Goal: Complete application form: Complete application form

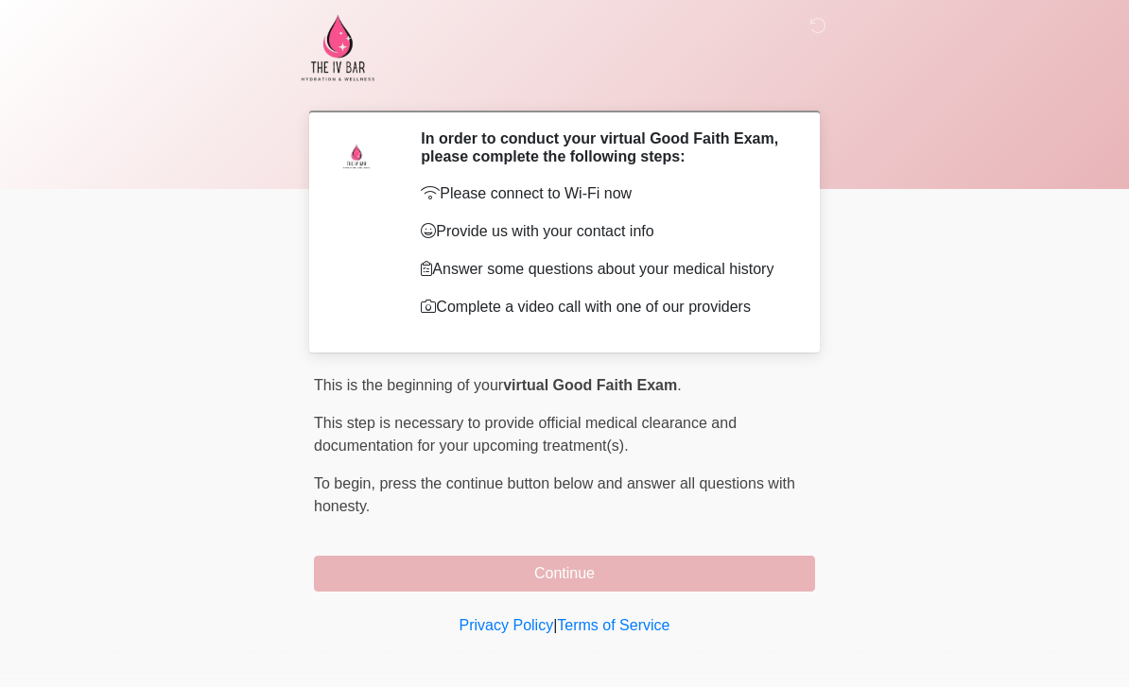
click at [784, 386] on p "This is the beginning of your virtual Good Faith Exam ." at bounding box center [564, 385] width 501 height 23
click at [52, 654] on div "Privacy Policy | Terms of Service" at bounding box center [564, 654] width 1129 height 79
click at [761, 589] on button "Continue" at bounding box center [564, 574] width 501 height 36
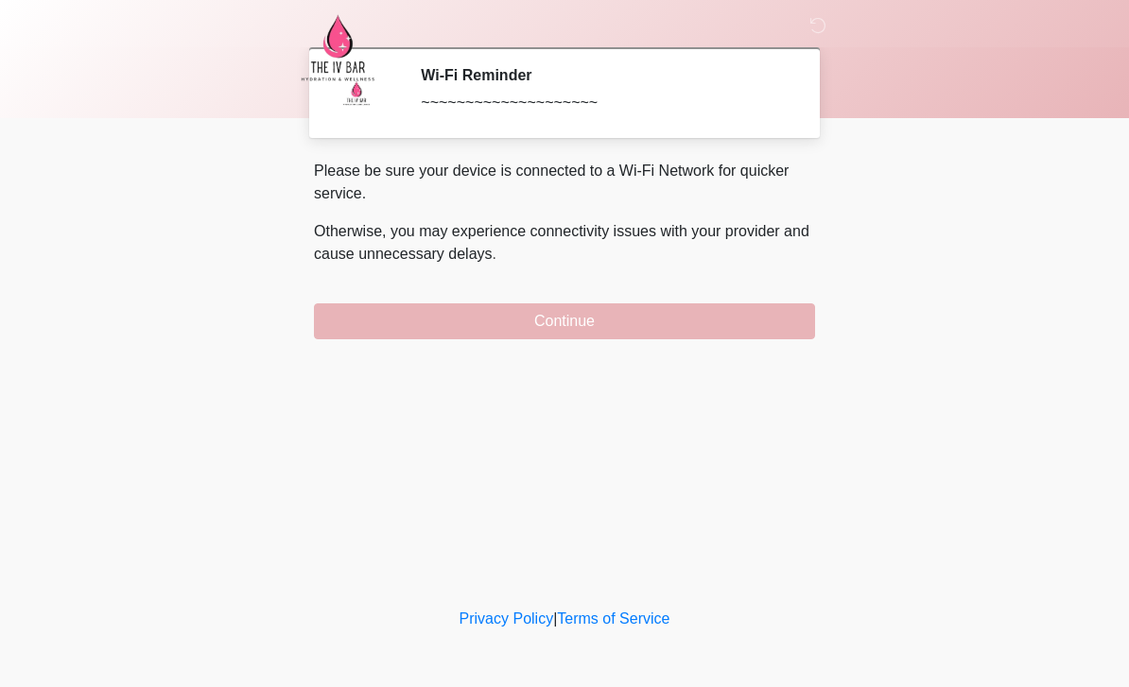
click at [610, 313] on button "Continue" at bounding box center [564, 322] width 501 height 36
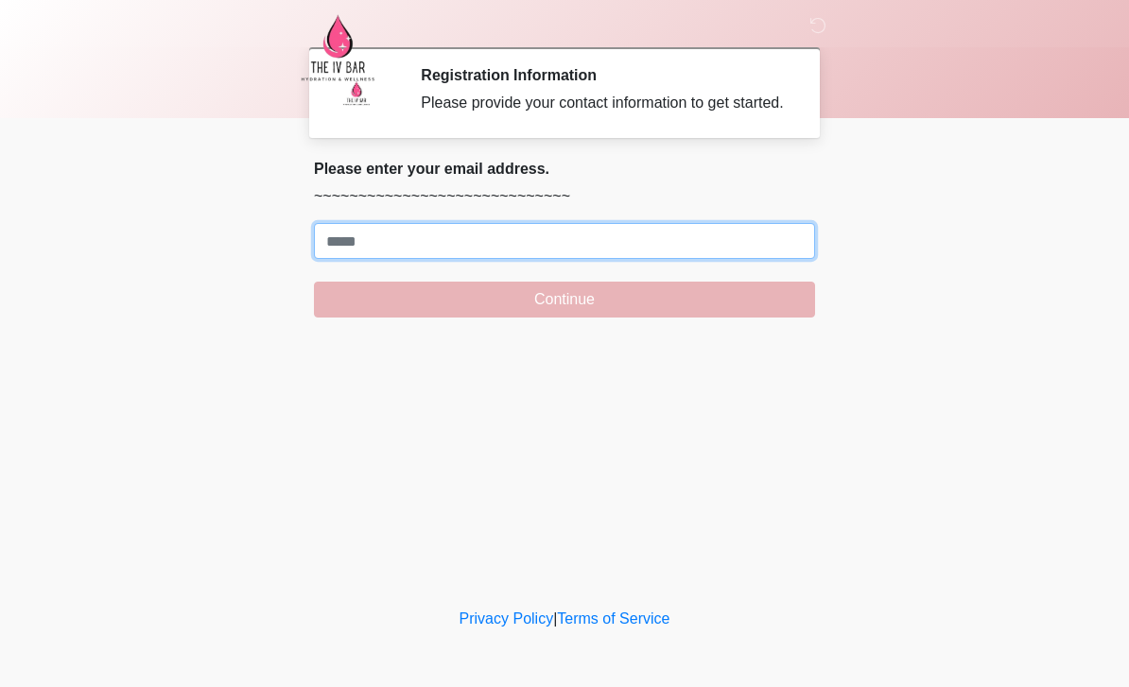
click at [576, 259] on input "Where should we email your treatment plan?" at bounding box center [564, 241] width 501 height 36
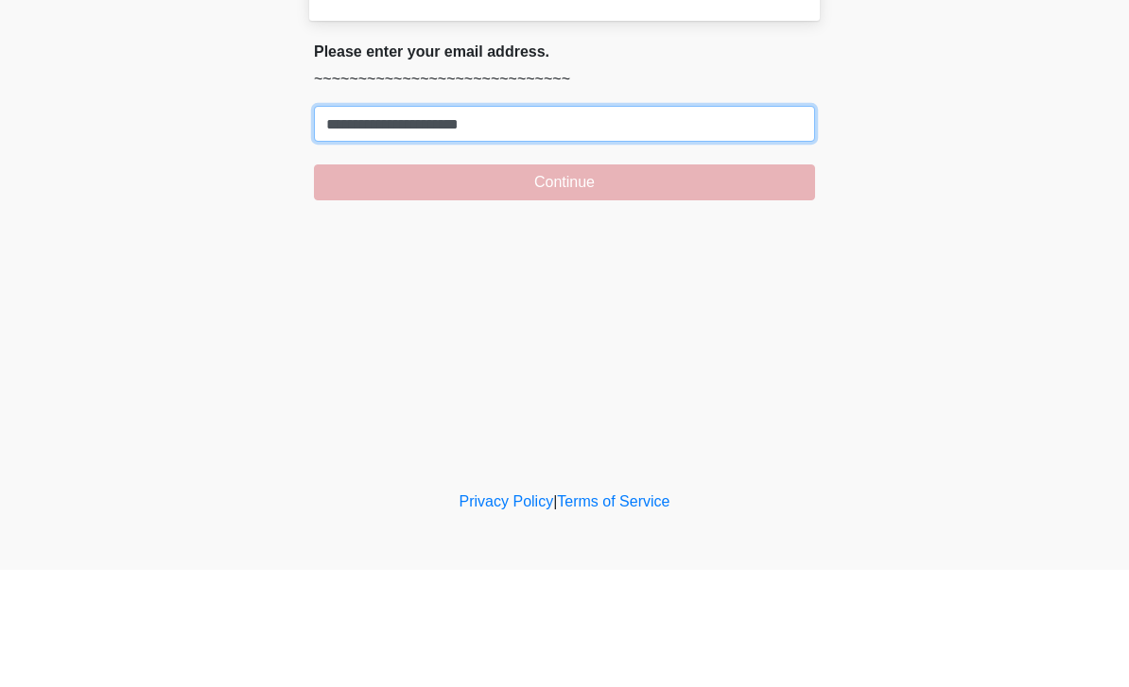
type input "**********"
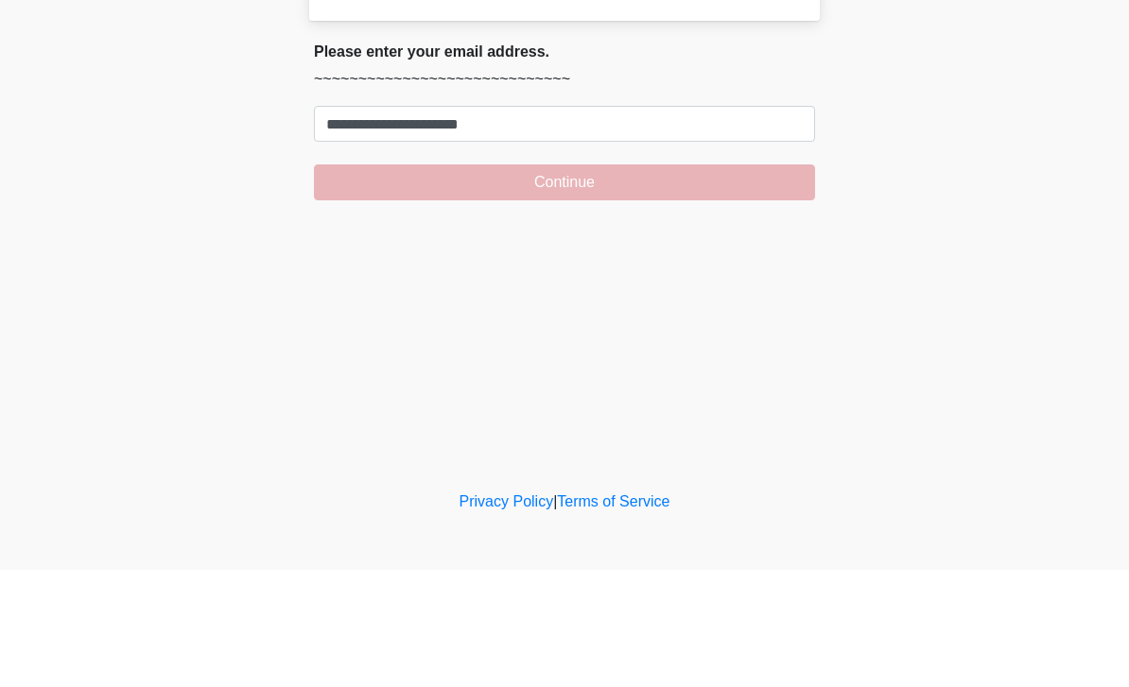
click at [625, 282] on button "Continue" at bounding box center [564, 300] width 501 height 36
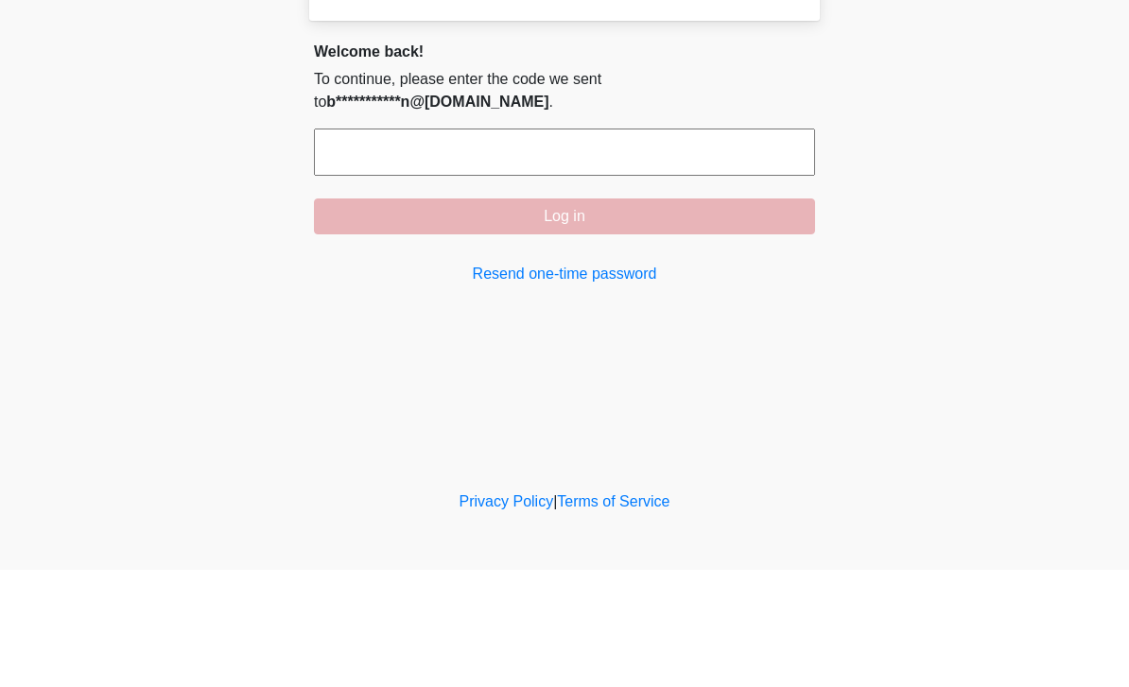
click at [651, 246] on input "text" at bounding box center [564, 269] width 501 height 47
type input "******"
click at [647, 316] on button "Log in" at bounding box center [564, 334] width 501 height 36
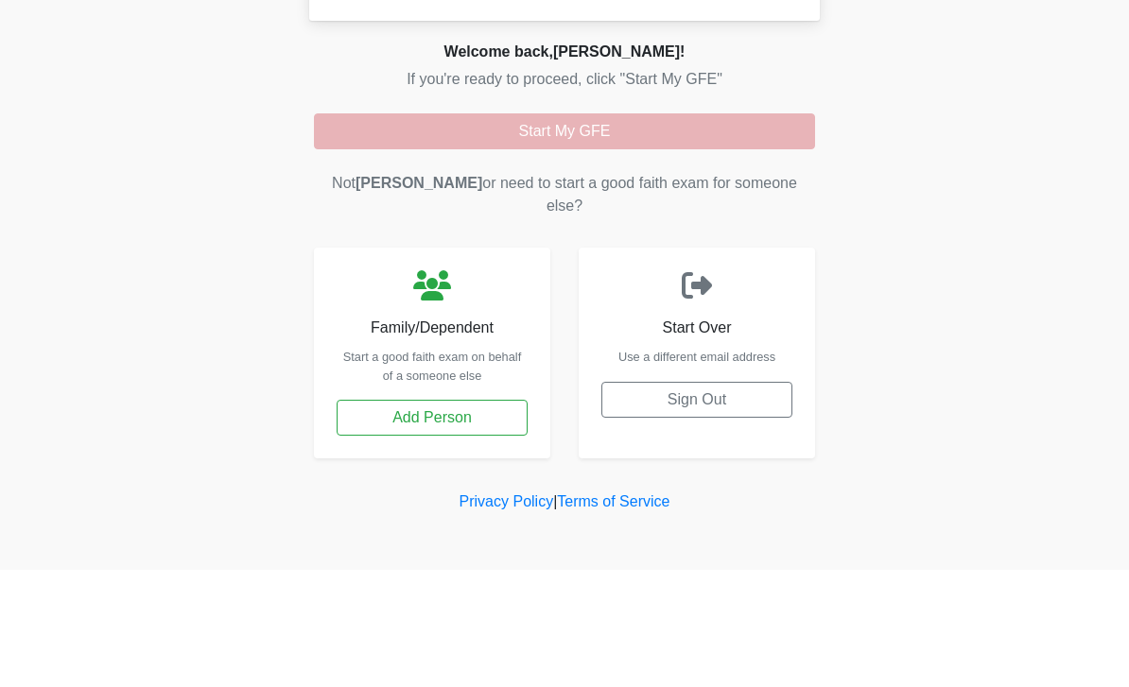
click at [642, 231] on button "Start My GFE" at bounding box center [564, 249] width 501 height 36
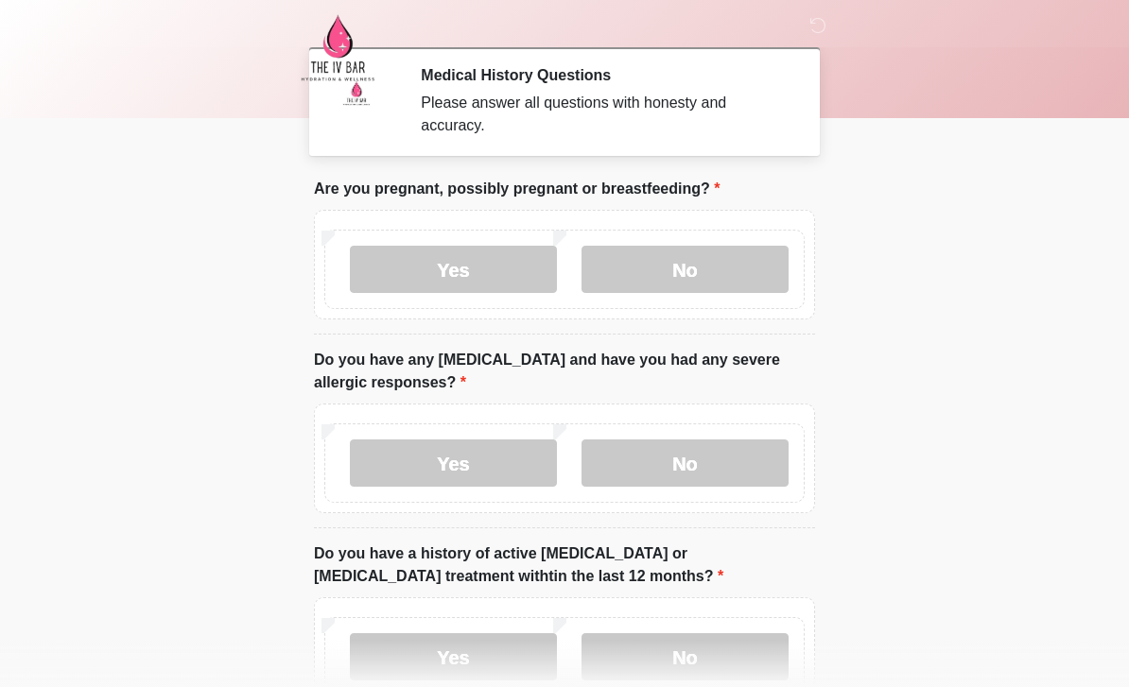
click at [694, 269] on label "No" at bounding box center [684, 269] width 207 height 47
click at [728, 474] on label "No" at bounding box center [684, 463] width 207 height 47
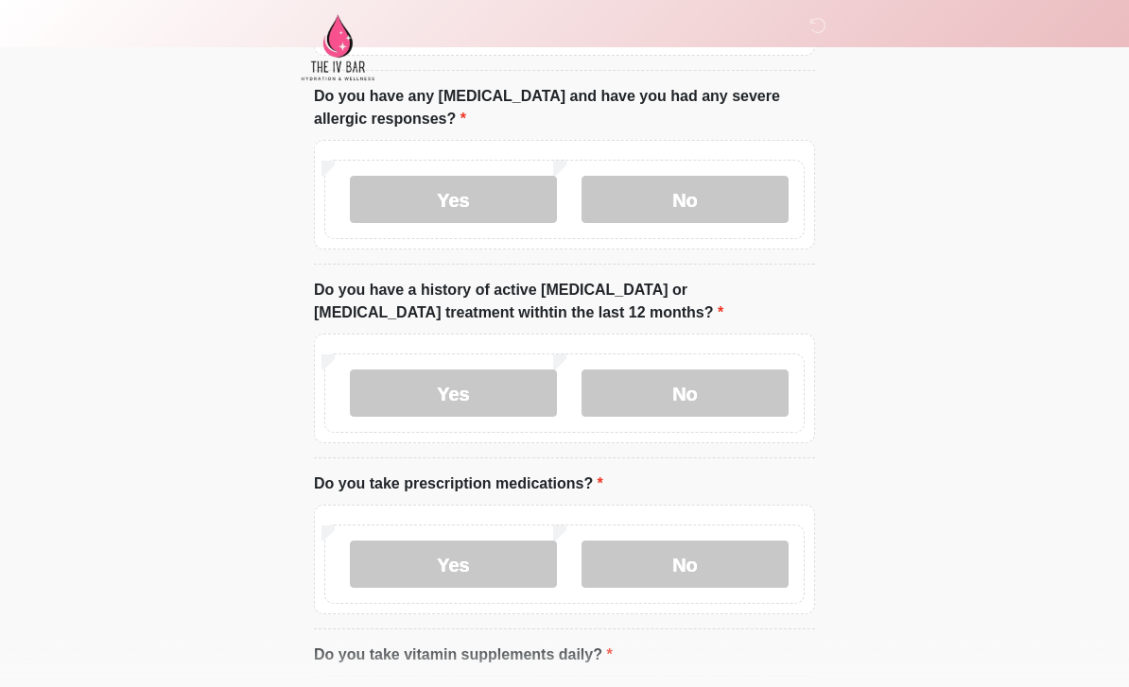
scroll to position [266, 0]
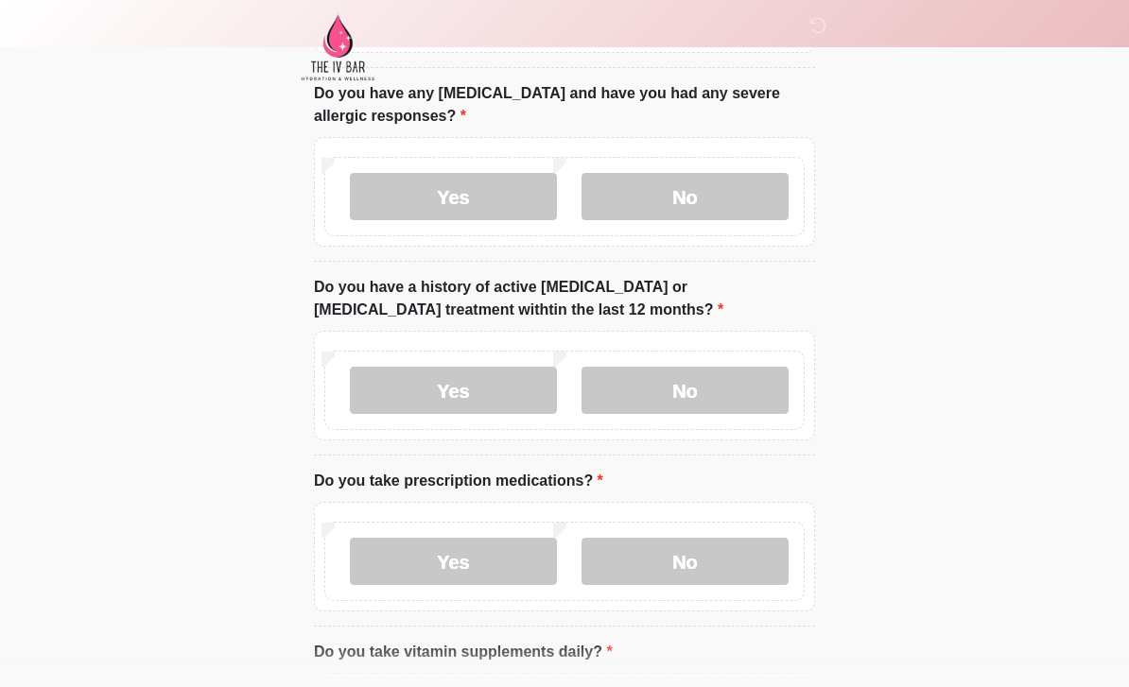
click at [747, 382] on label "No" at bounding box center [684, 391] width 207 height 47
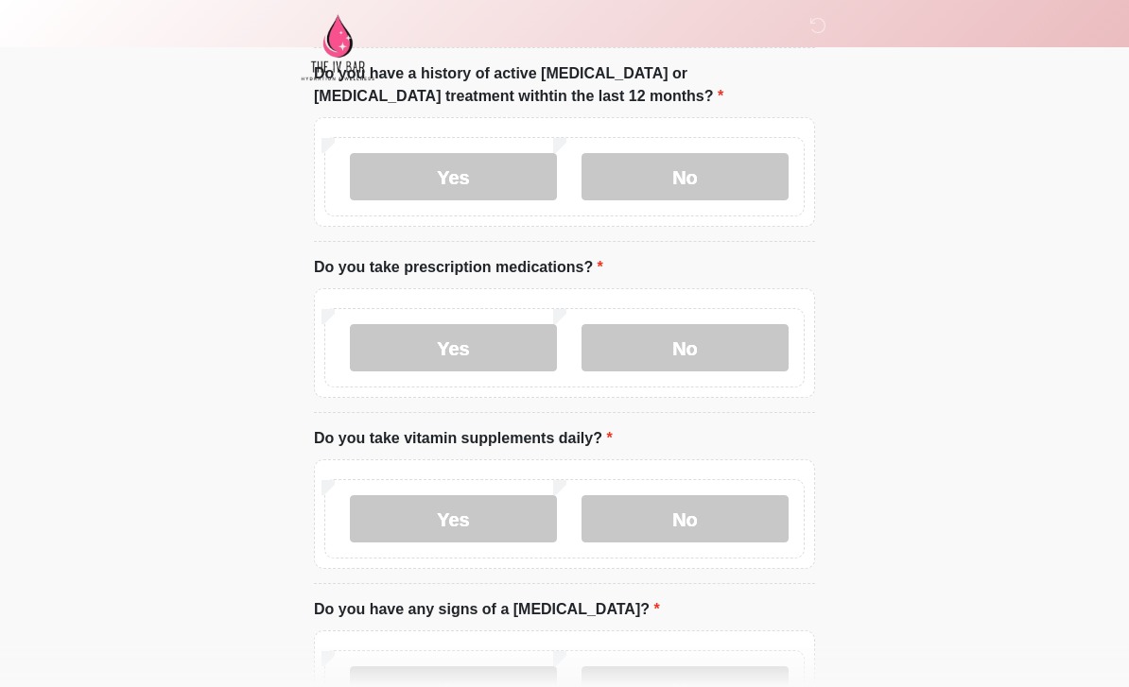
scroll to position [480, 0]
click at [663, 352] on label "No" at bounding box center [684, 347] width 207 height 47
click at [705, 529] on label "No" at bounding box center [684, 518] width 207 height 47
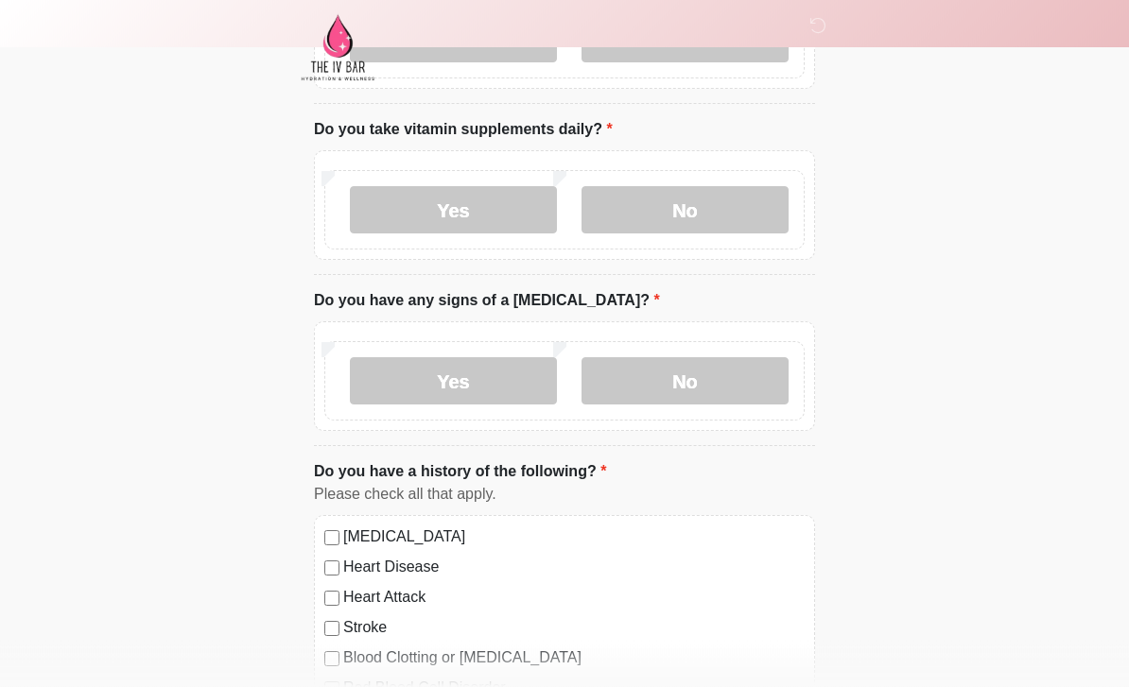
scroll to position [789, 0]
click at [733, 378] on label "No" at bounding box center [684, 380] width 207 height 47
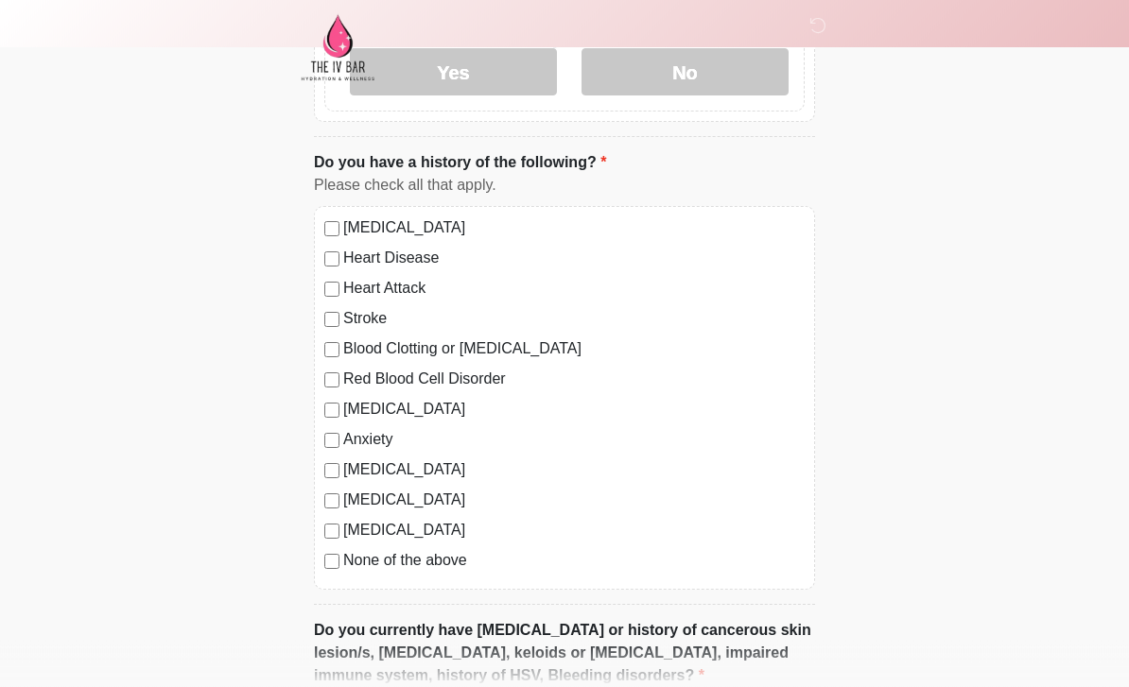
scroll to position [1101, 0]
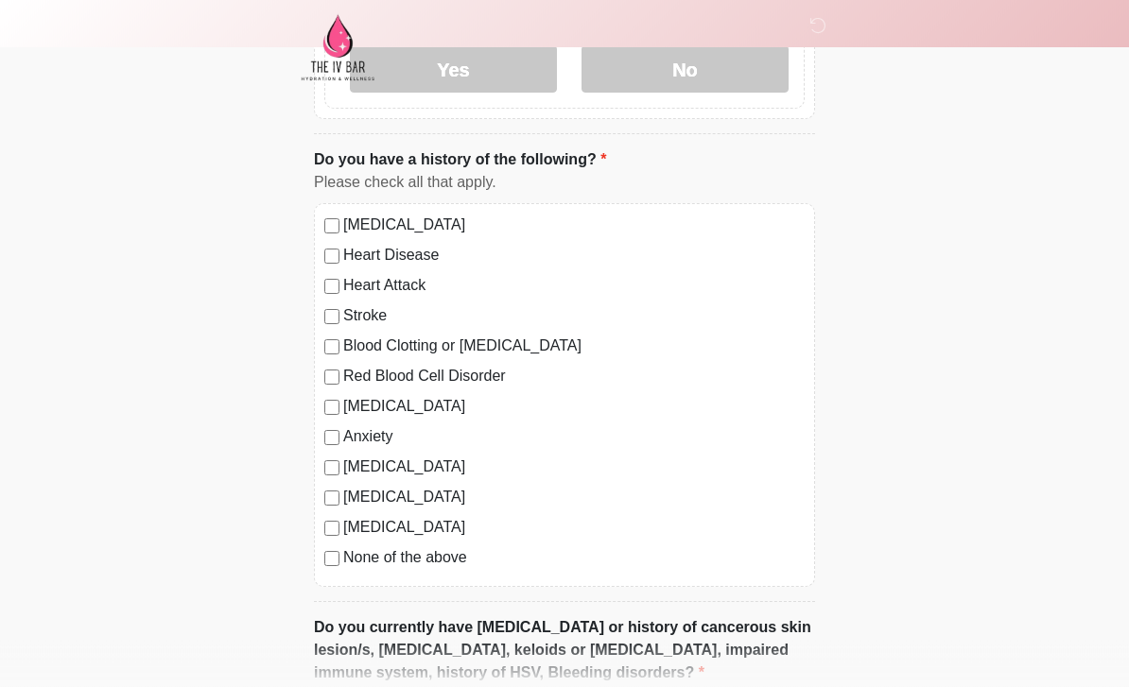
click at [345, 553] on label "None of the above" at bounding box center [573, 558] width 461 height 23
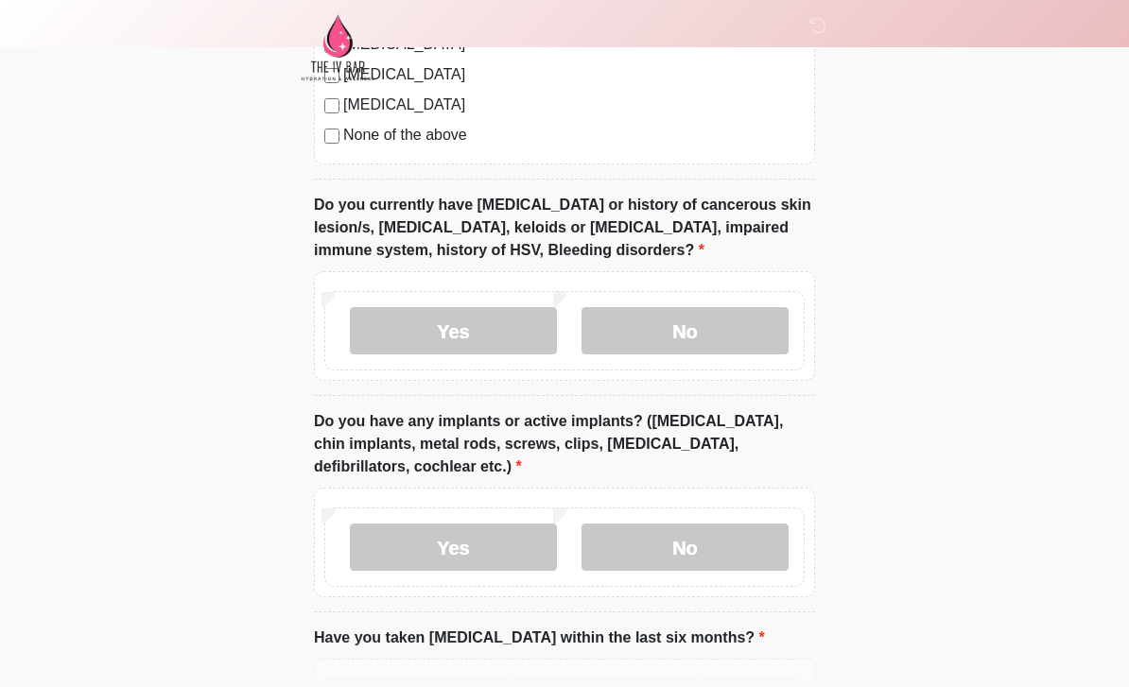
scroll to position [1524, 0]
click at [702, 338] on label "No" at bounding box center [684, 330] width 207 height 47
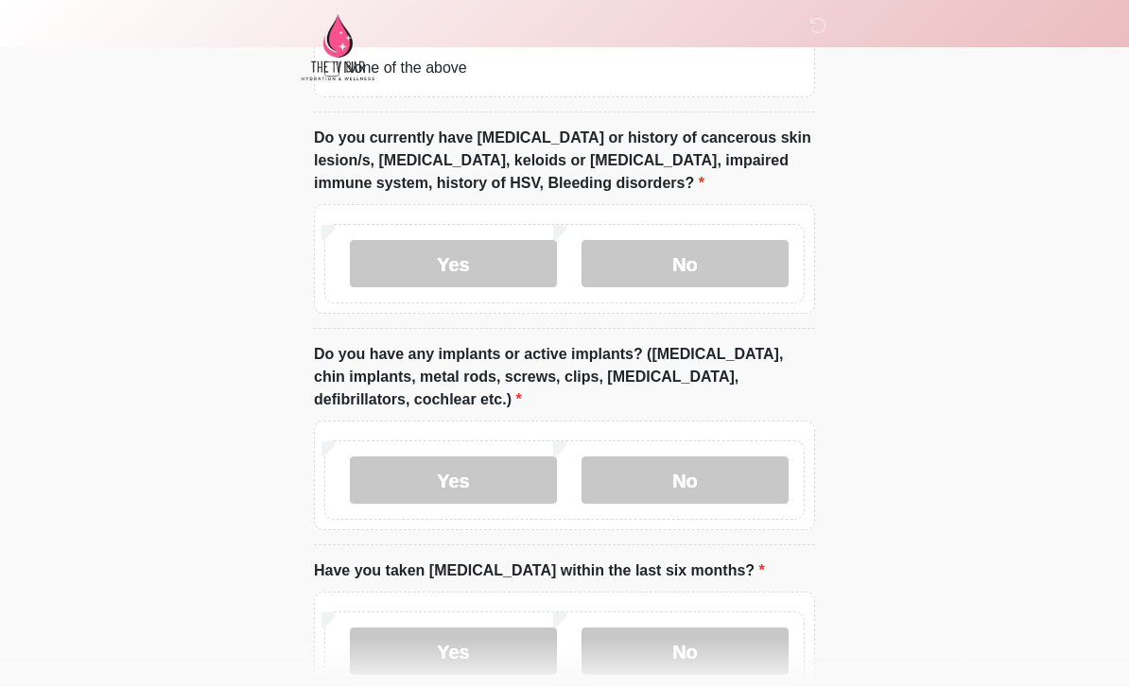
scroll to position [1709, 0]
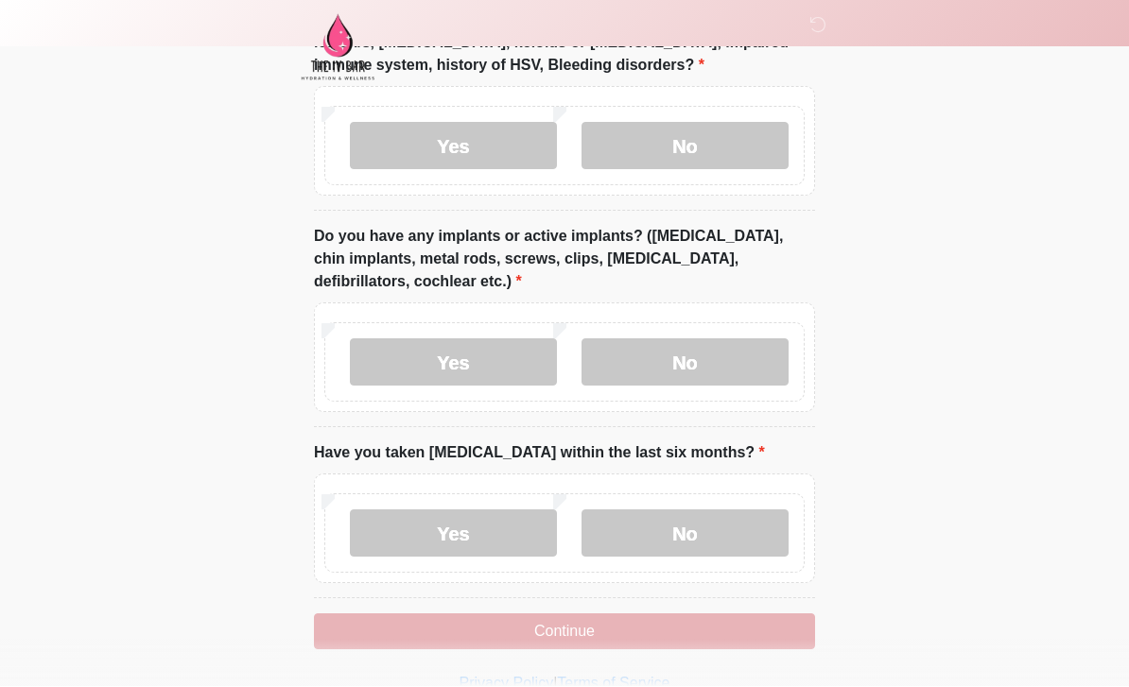
click at [705, 347] on label "No" at bounding box center [684, 362] width 207 height 47
click at [716, 512] on label "No" at bounding box center [684, 534] width 207 height 47
click at [678, 643] on button "Continue" at bounding box center [564, 633] width 501 height 36
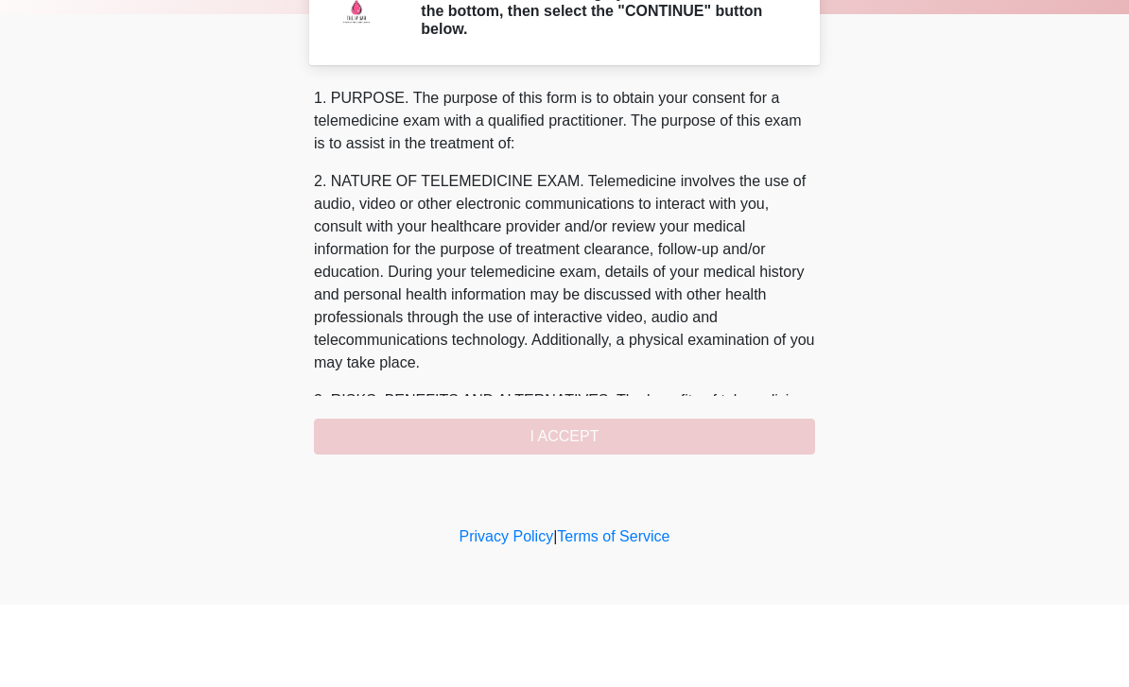
scroll to position [0, 0]
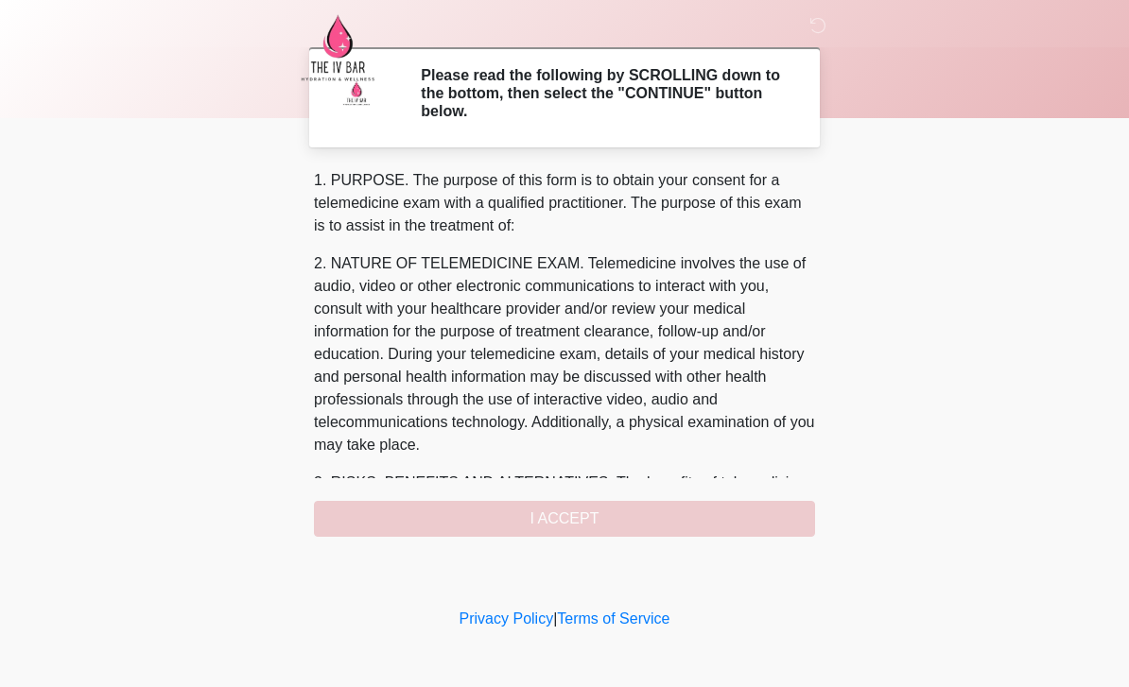
click at [603, 513] on div "1. PURPOSE. The purpose of this form is to obtain your consent for a telemedici…" at bounding box center [564, 353] width 501 height 368
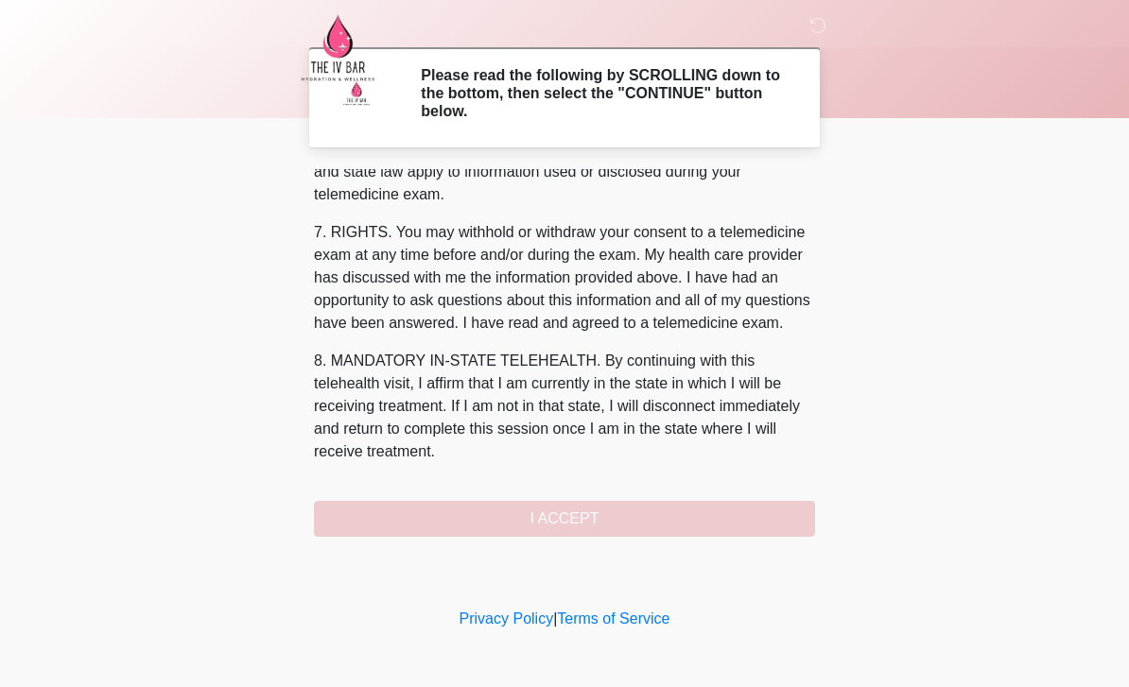
scroll to position [788, 0]
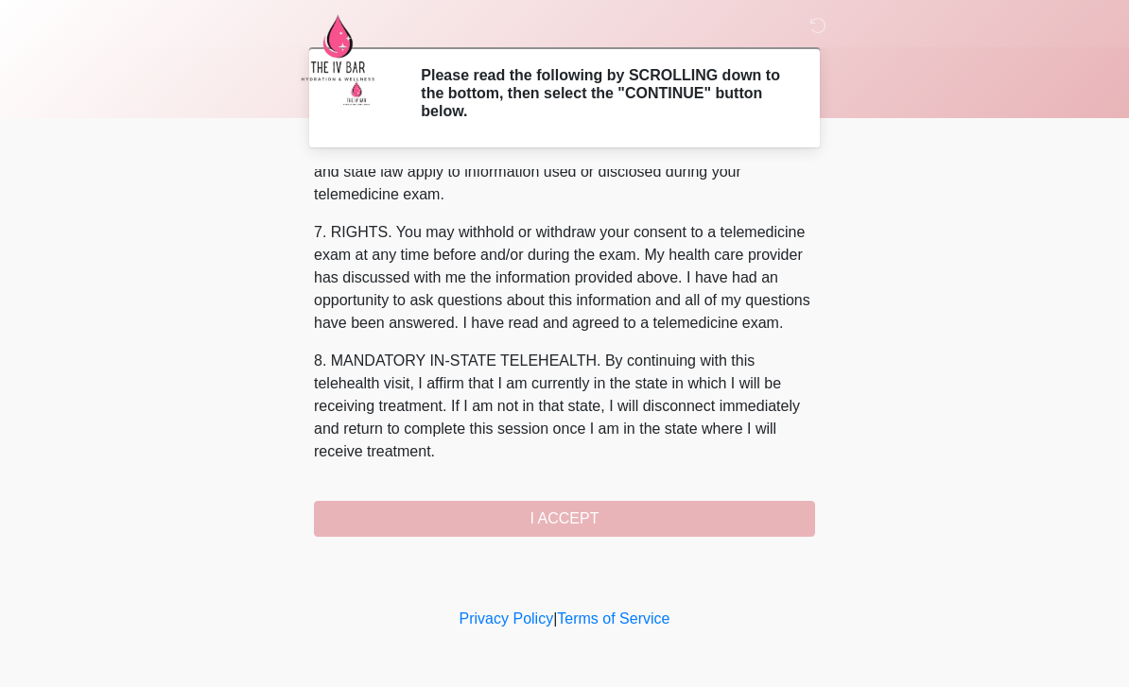
click at [614, 501] on button "I ACCEPT" at bounding box center [564, 519] width 501 height 36
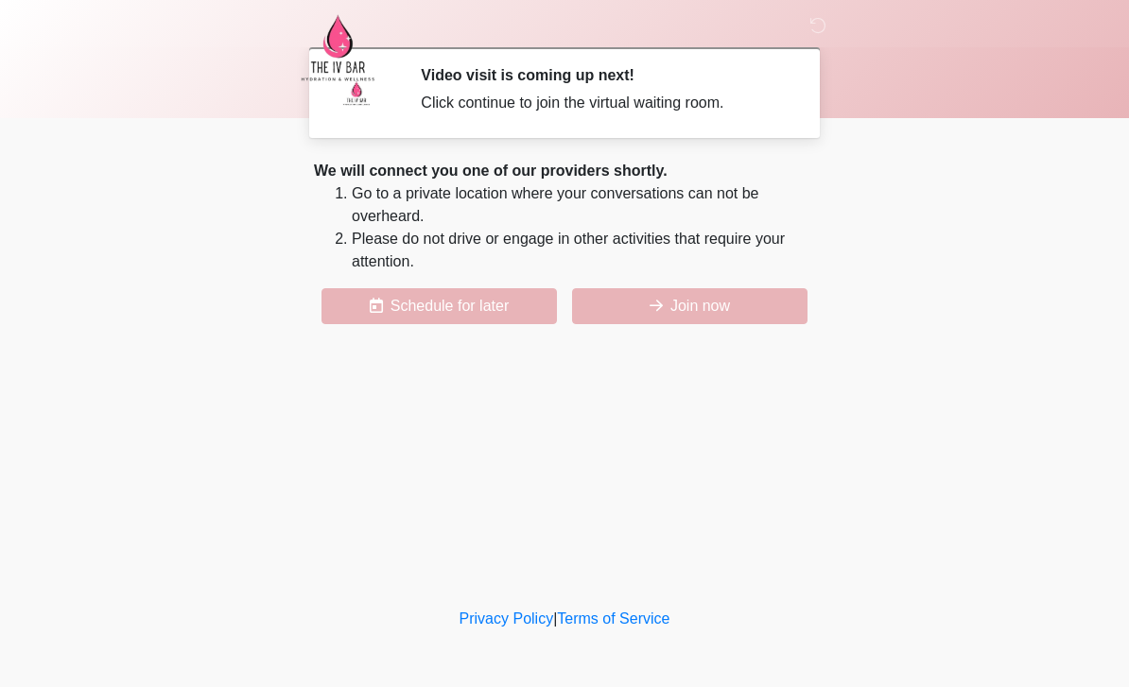
click at [706, 312] on button "Join now" at bounding box center [689, 306] width 235 height 36
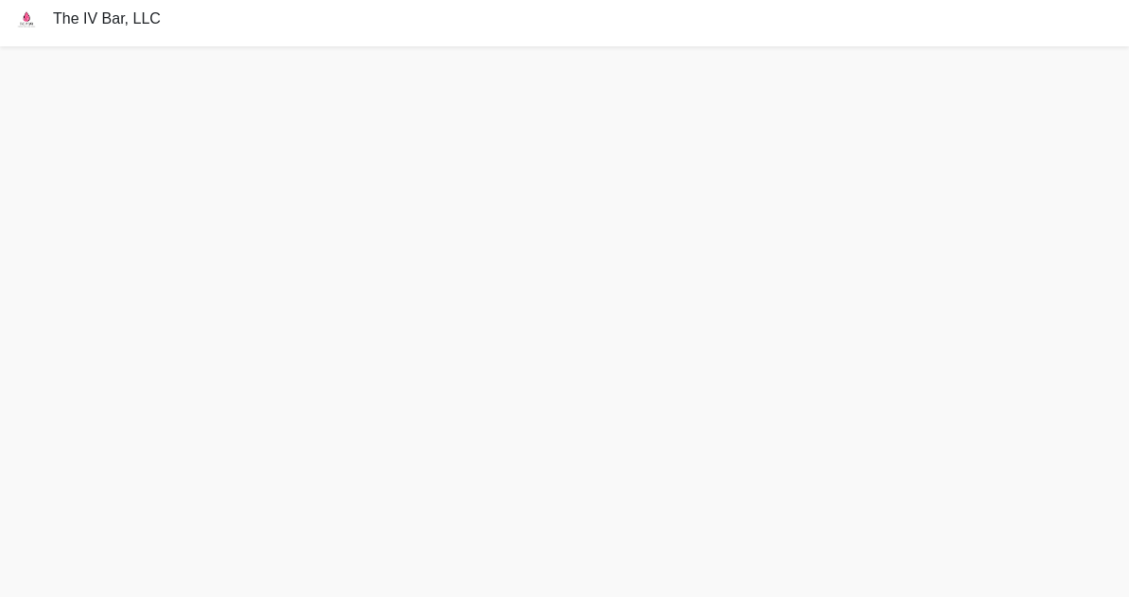
scroll to position [7, 0]
